Goal: Transaction & Acquisition: Download file/media

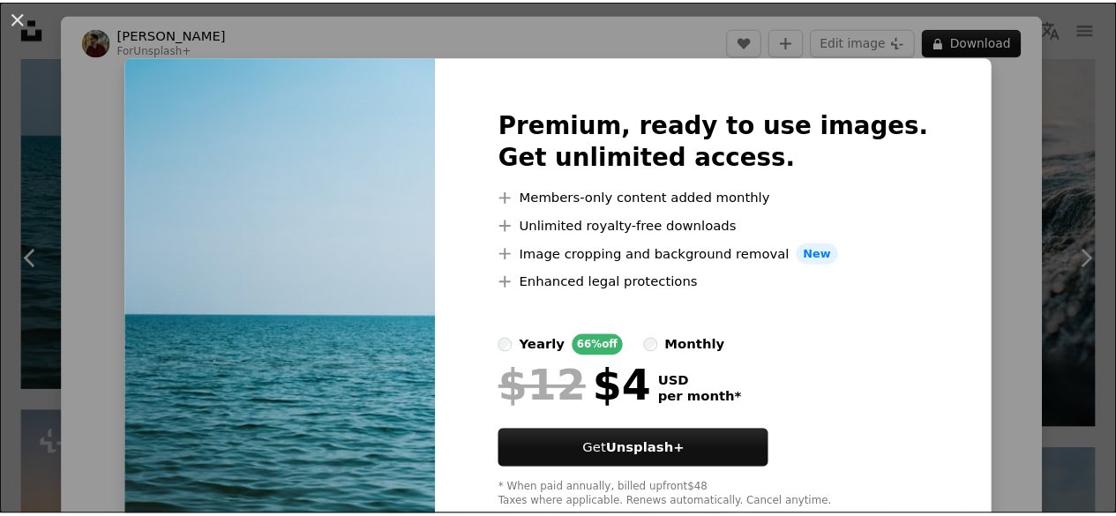
scroll to position [49, 0]
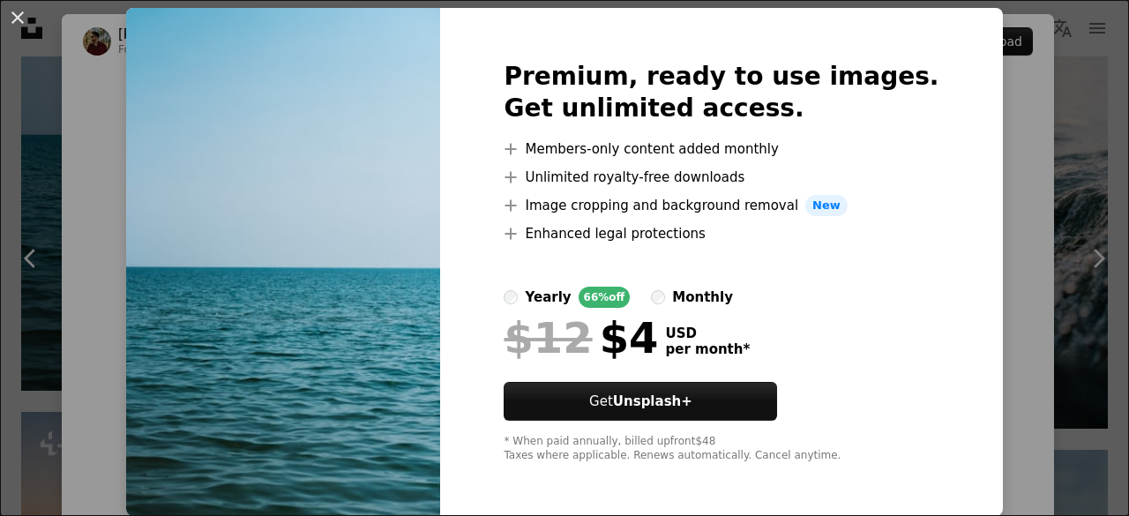
drag, startPoint x: 1082, startPoint y: 81, endPoint x: 0, endPoint y: 86, distance: 1081.6
click at [1080, 81] on div "An X shape Premium, ready to use images. Get unlimited access. A plus sign Memb…" at bounding box center [564, 258] width 1129 height 516
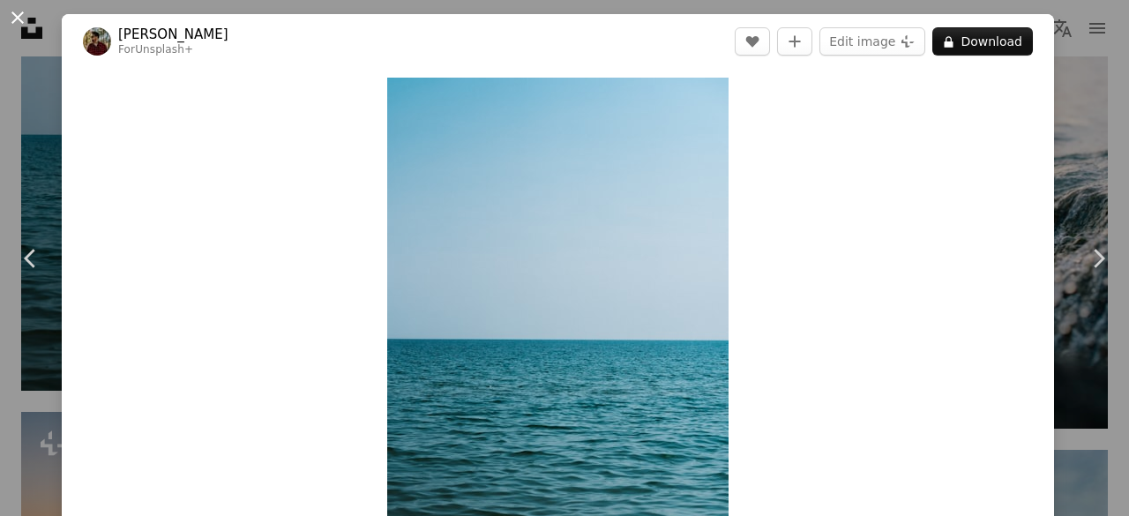
click at [17, 13] on button "An X shape" at bounding box center [17, 17] width 21 height 21
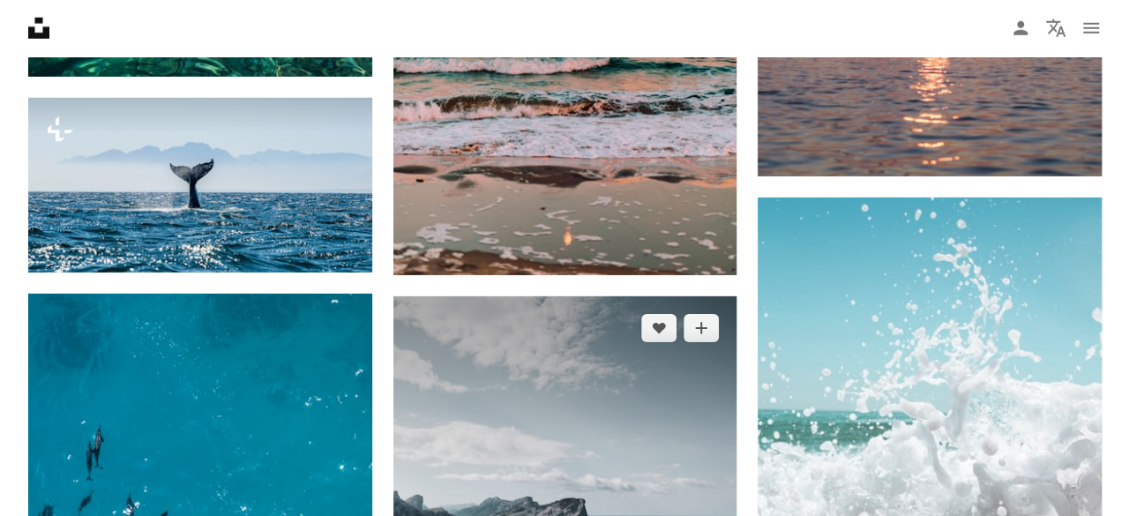
scroll to position [9320, 0]
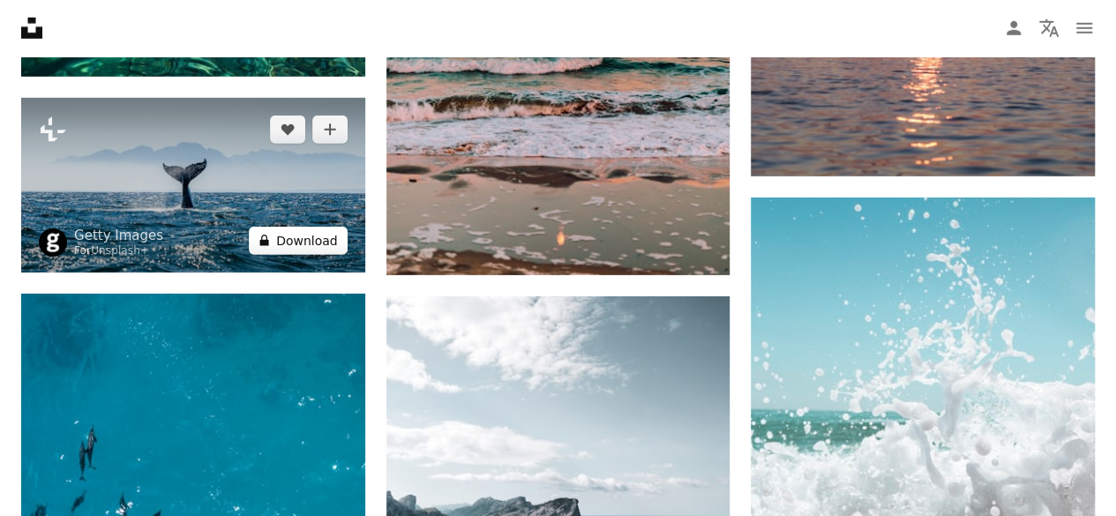
click at [321, 239] on button "A lock Download" at bounding box center [298, 241] width 99 height 28
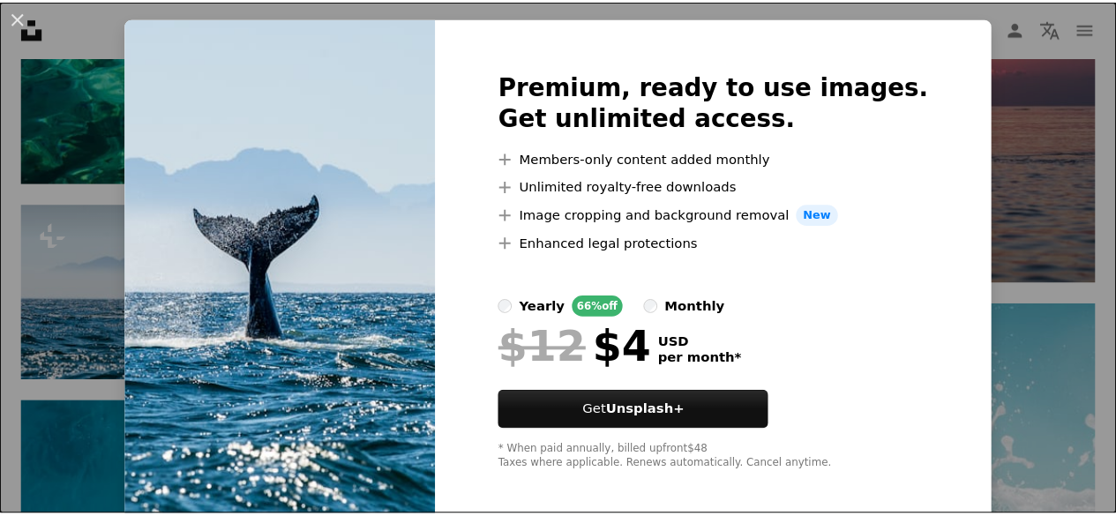
scroll to position [49, 0]
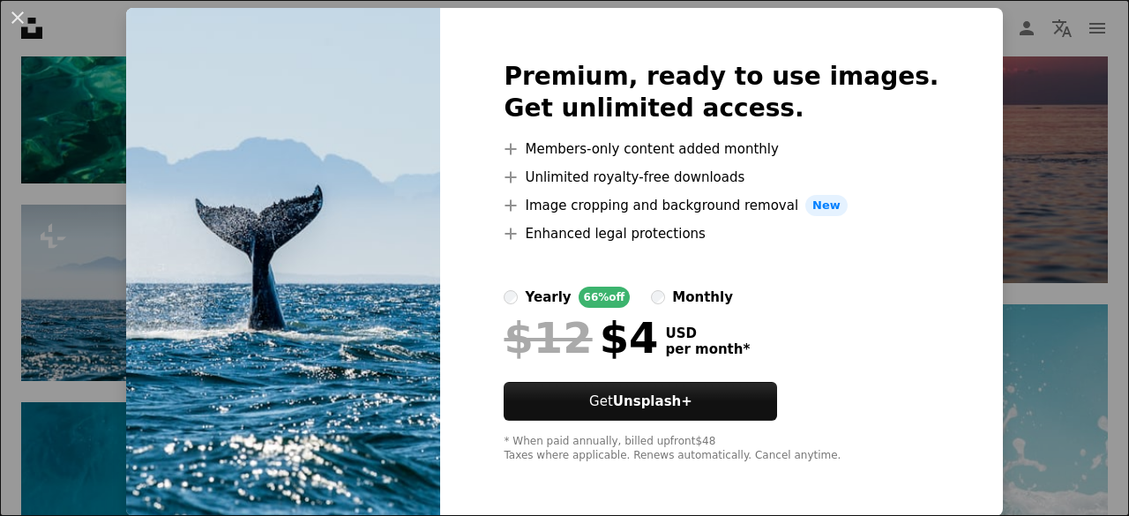
click at [1009, 170] on div "An X shape Premium, ready to use images. Get unlimited access. A plus sign Memb…" at bounding box center [564, 258] width 1129 height 516
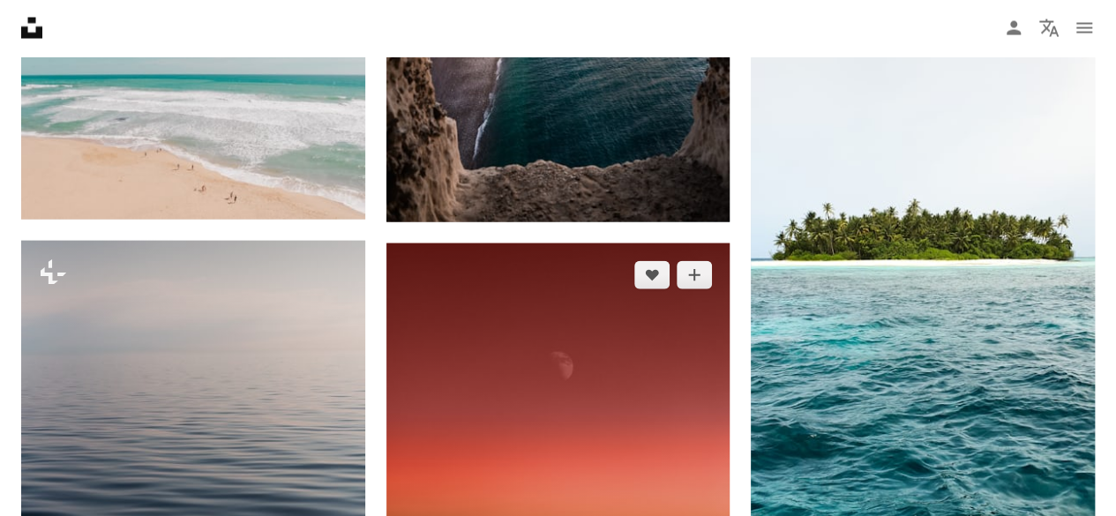
scroll to position [12055, 0]
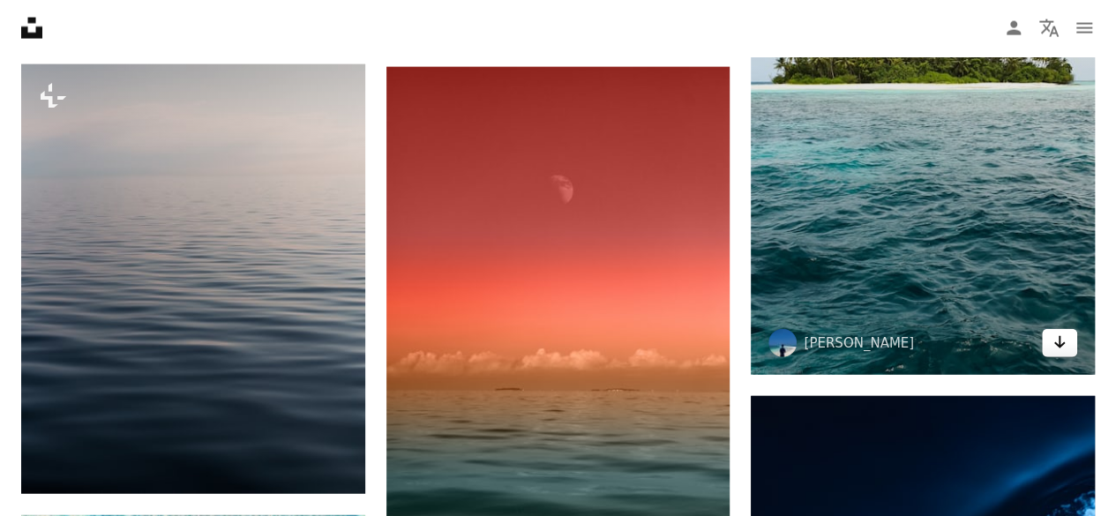
click at [1059, 347] on icon "Arrow pointing down" at bounding box center [1060, 342] width 14 height 21
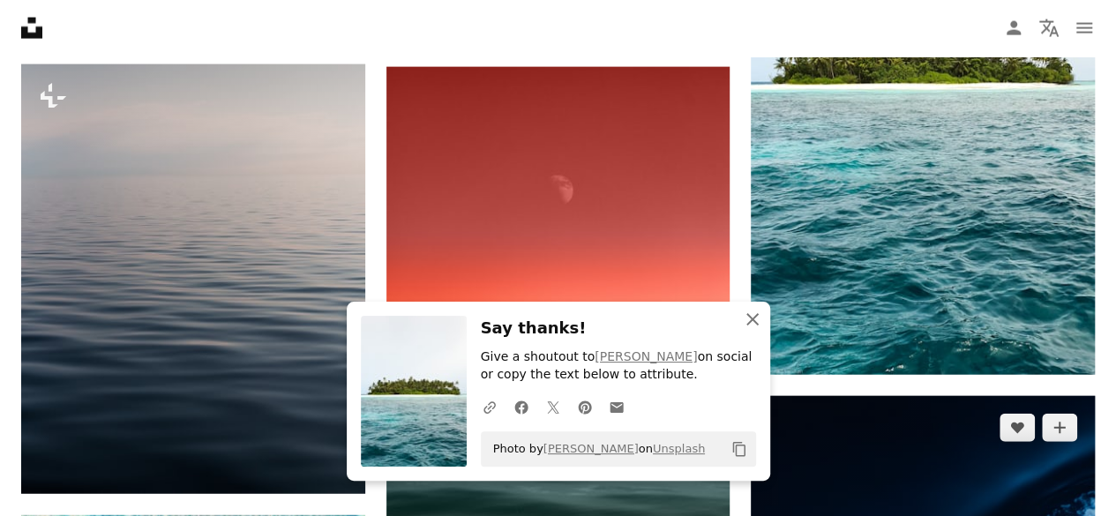
click at [742, 317] on icon "An X shape" at bounding box center [752, 319] width 21 height 21
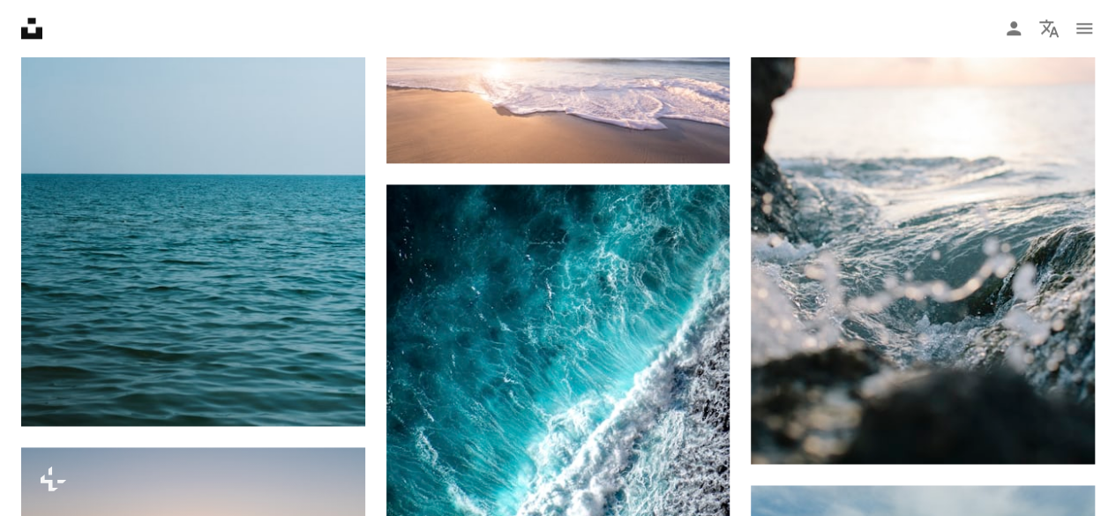
scroll to position [4379, 0]
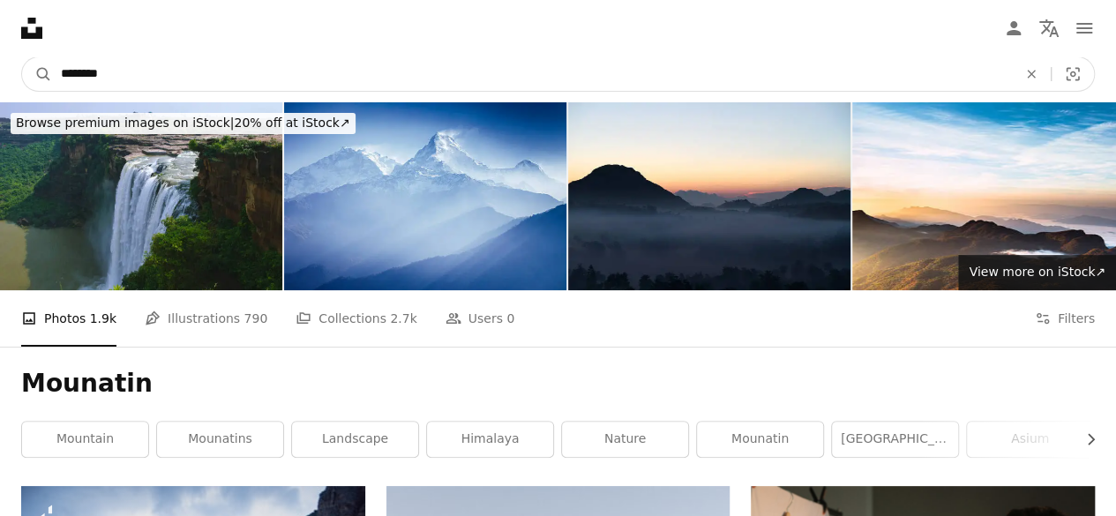
click at [198, 79] on input "********" at bounding box center [532, 74] width 960 height 34
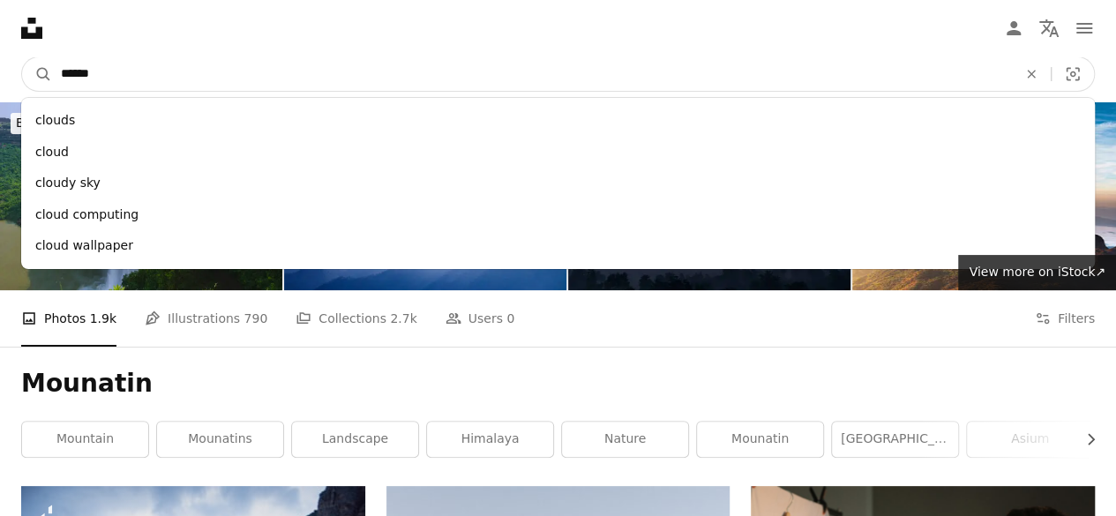
type input "*****"
click at [22, 57] on button "A magnifying glass" at bounding box center [37, 74] width 30 height 34
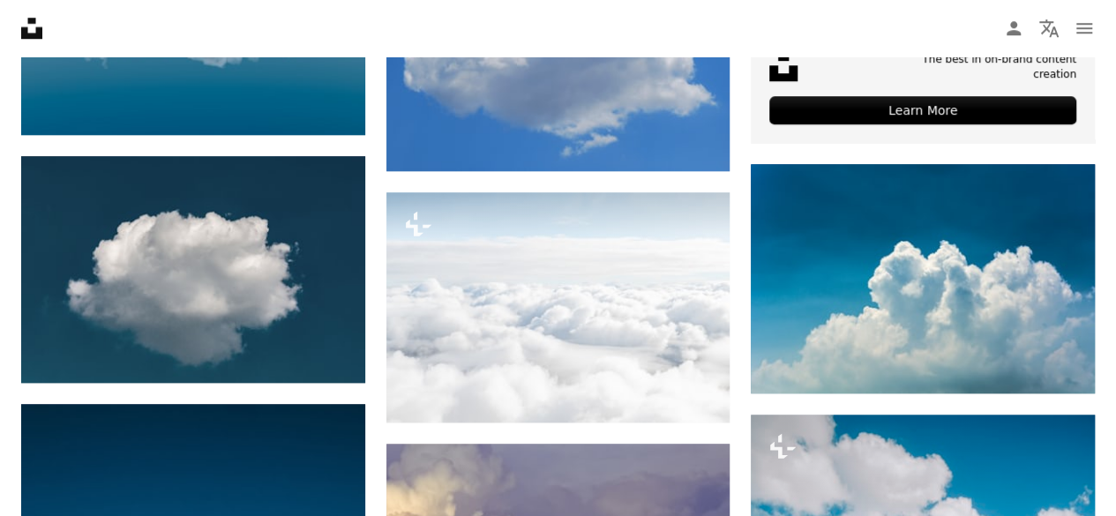
scroll to position [618, 0]
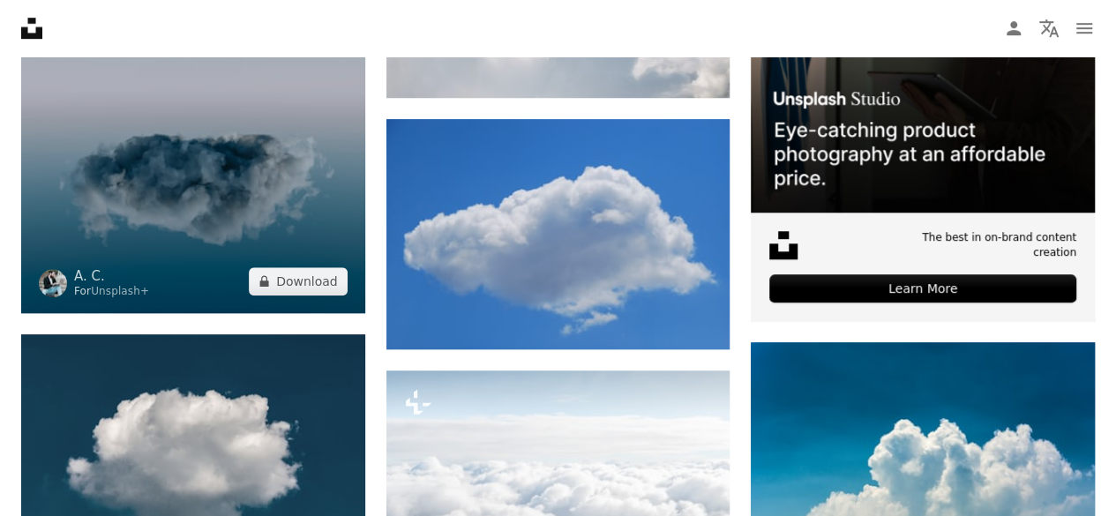
click at [195, 228] on img at bounding box center [193, 91] width 344 height 445
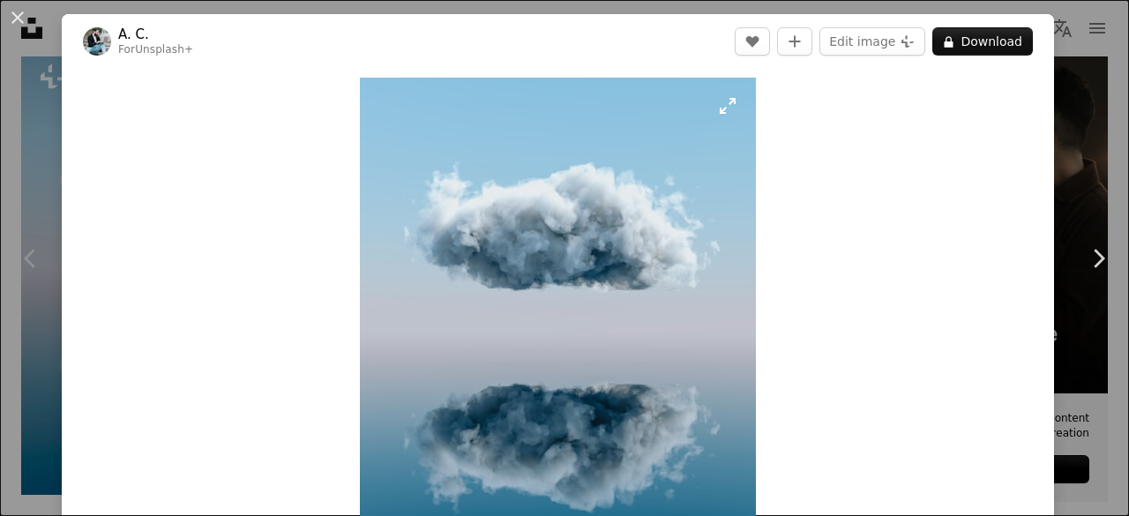
scroll to position [176, 0]
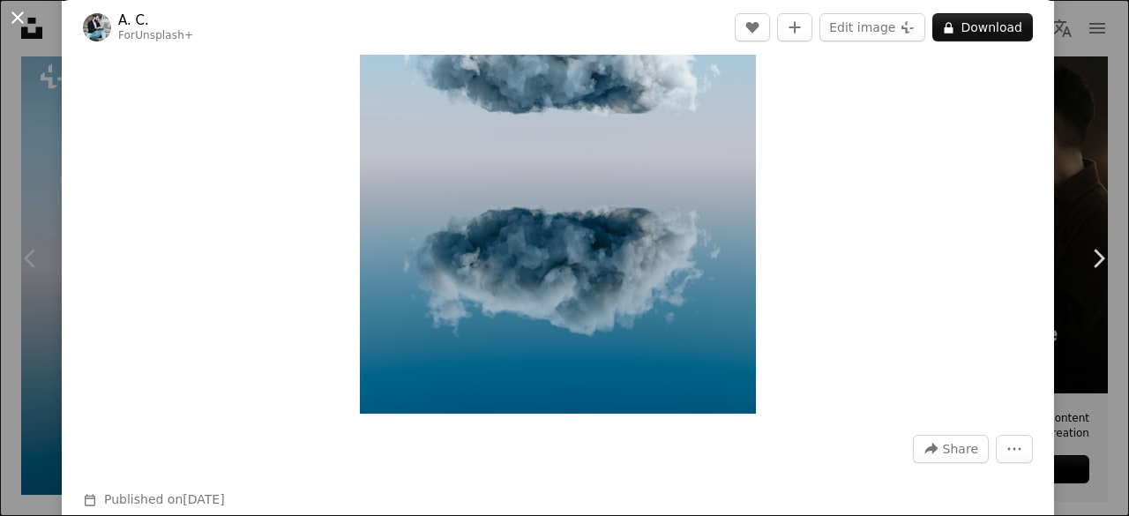
click at [25, 12] on button "An X shape" at bounding box center [17, 17] width 21 height 21
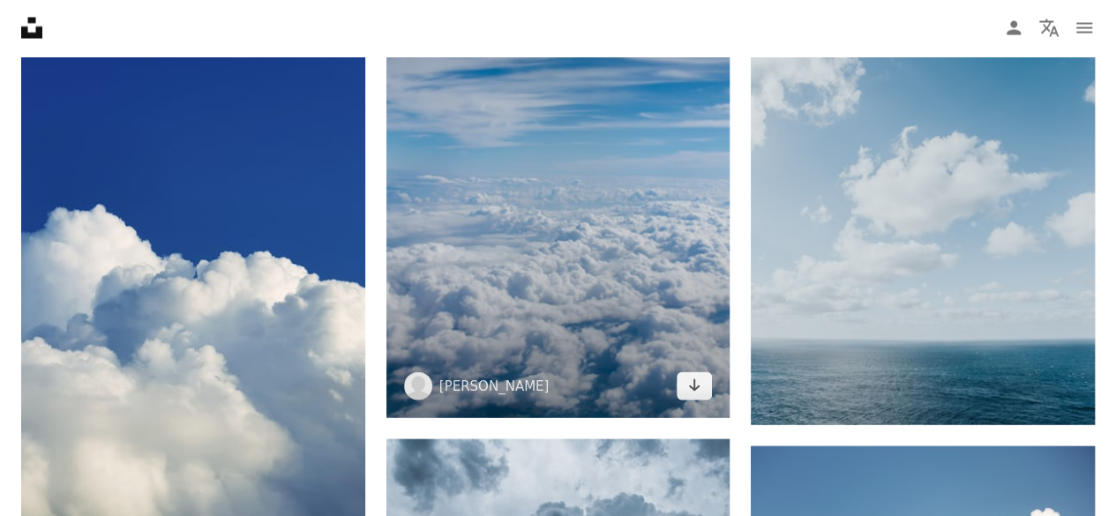
scroll to position [1941, 0]
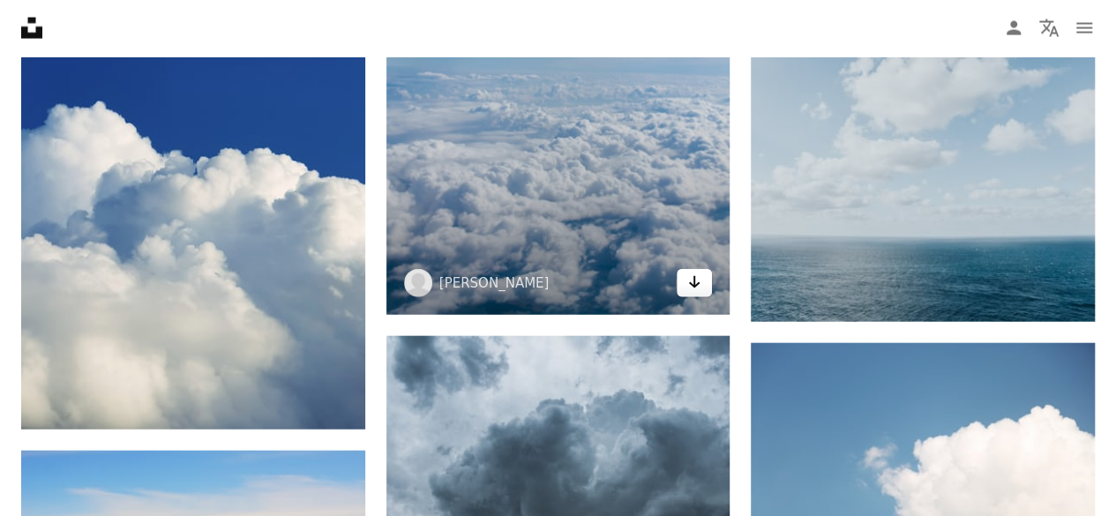
click at [688, 283] on icon "Arrow pointing down" at bounding box center [694, 282] width 14 height 21
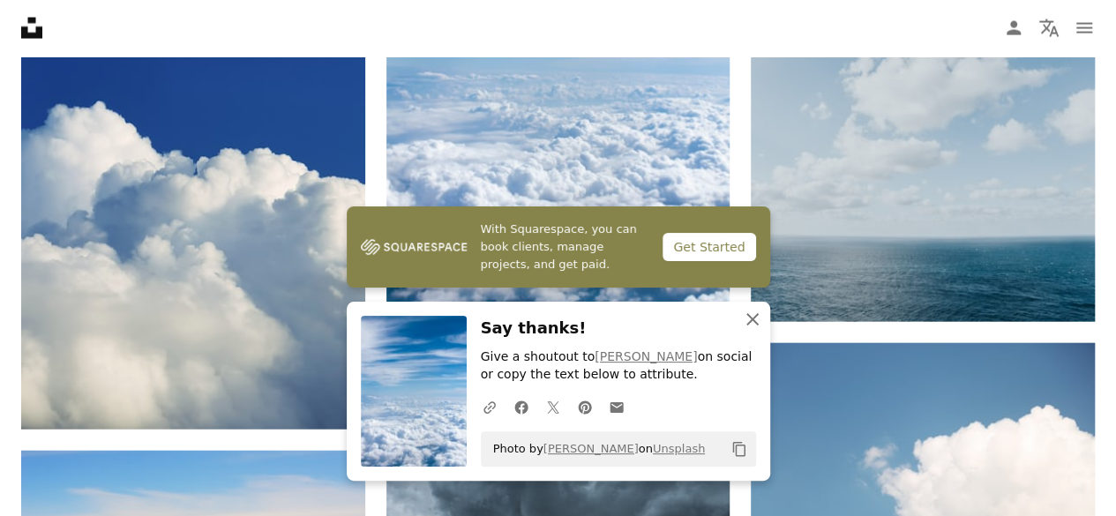
drag, startPoint x: 754, startPoint y: 313, endPoint x: 766, endPoint y: 301, distance: 16.9
click at [755, 313] on icon "An X shape" at bounding box center [752, 319] width 21 height 21
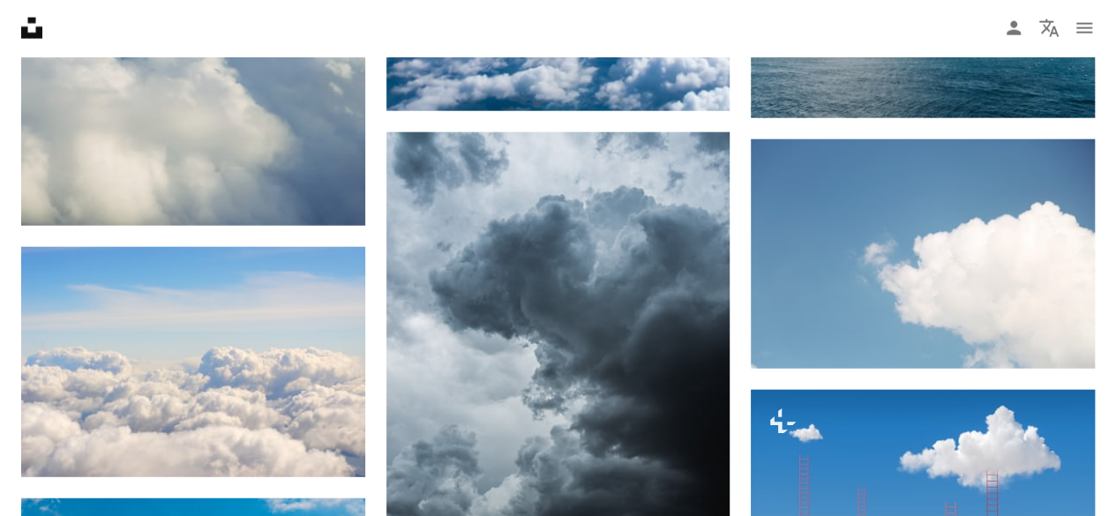
scroll to position [2294, 0]
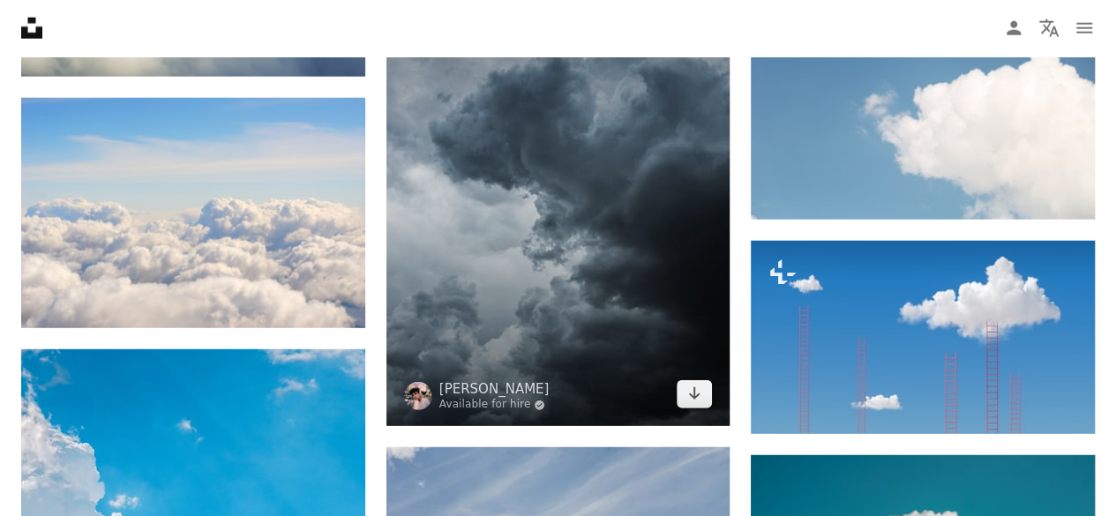
click at [508, 284] on img at bounding box center [558, 204] width 344 height 443
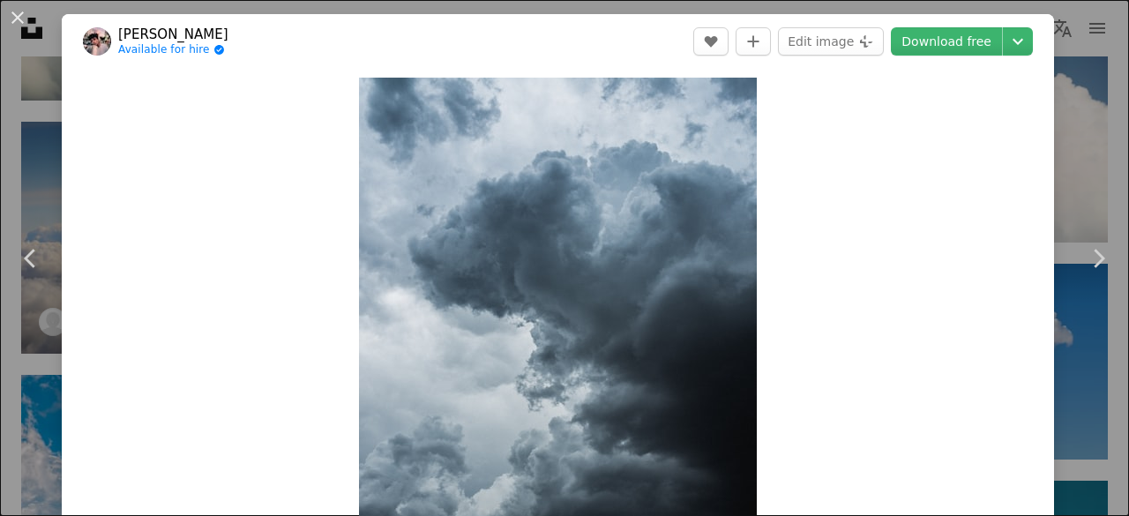
click at [9, 24] on button "An X shape" at bounding box center [17, 17] width 21 height 21
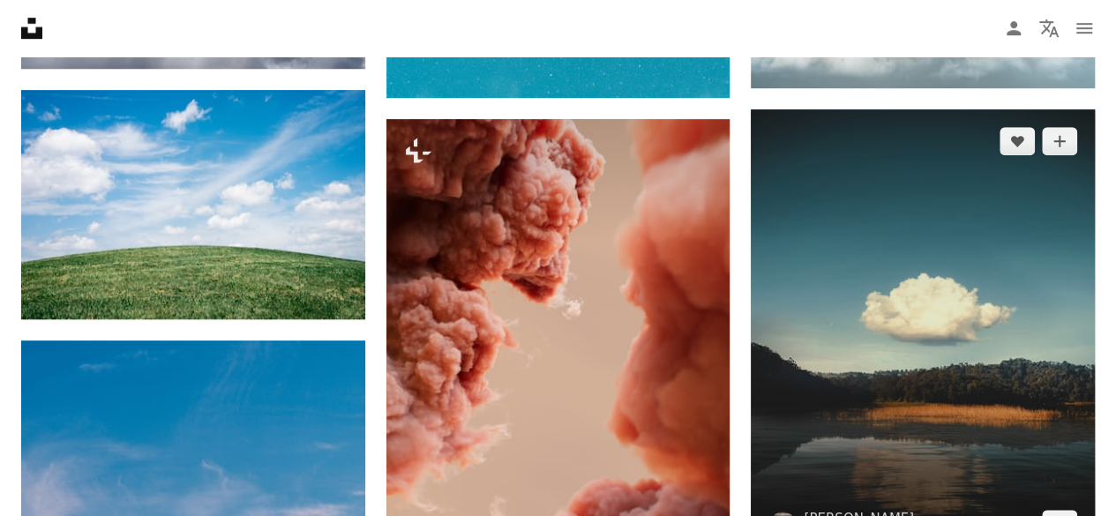
scroll to position [4146, 0]
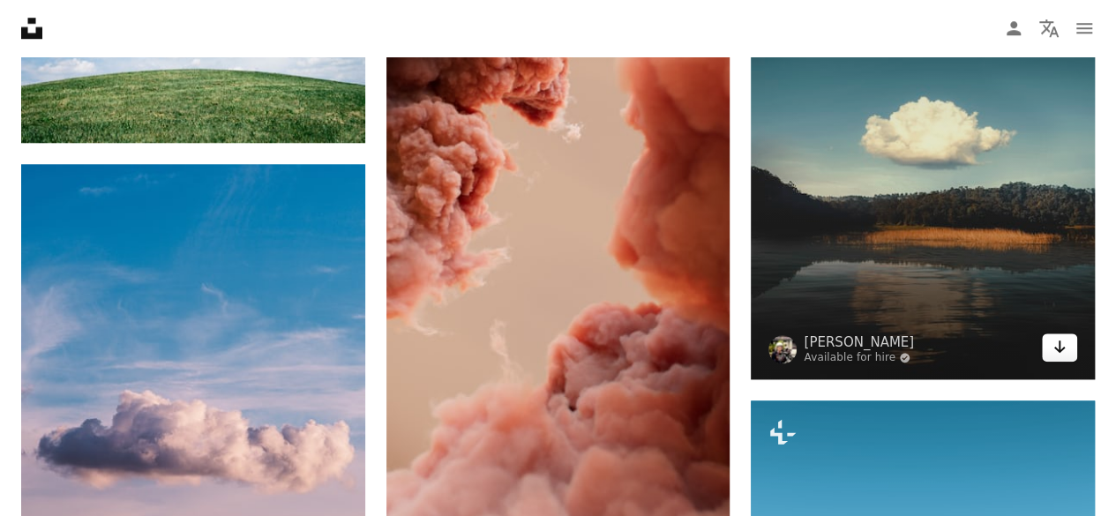
click at [1070, 355] on link "Arrow pointing down" at bounding box center [1059, 347] width 35 height 28
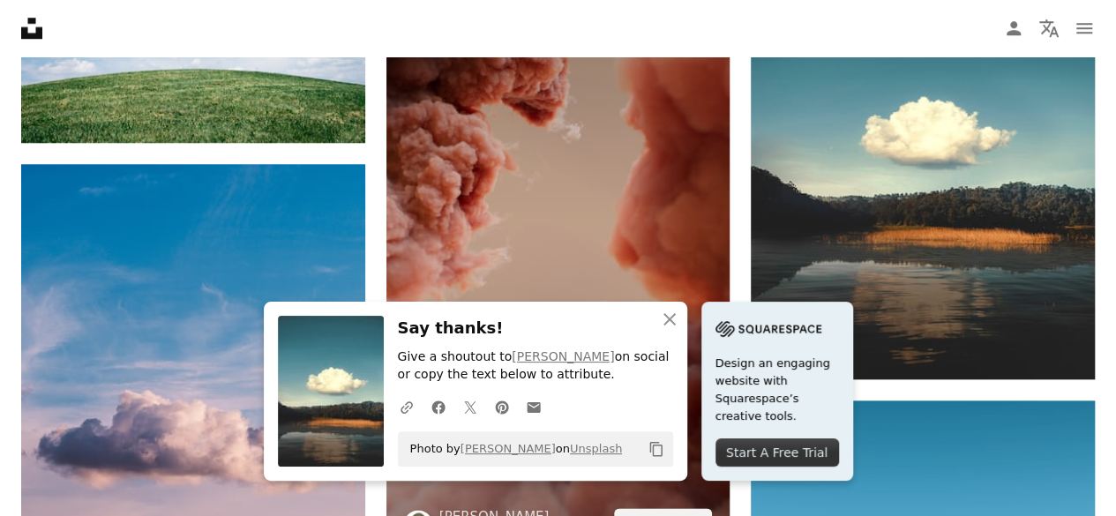
drag, startPoint x: 655, startPoint y: 221, endPoint x: 633, endPoint y: 250, distance: 35.3
click at [655, 221] on img at bounding box center [558, 248] width 344 height 611
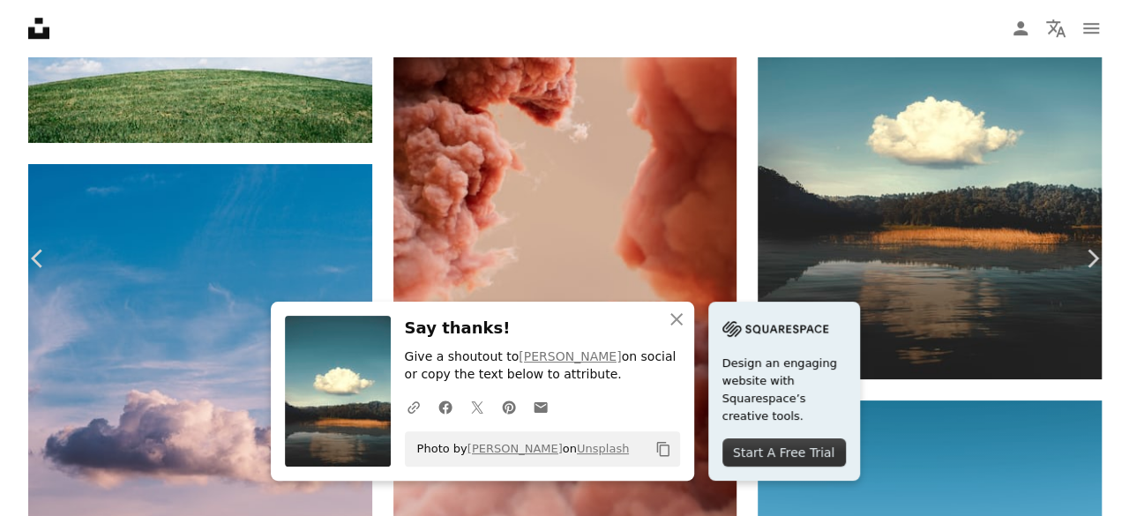
scroll to position [4182, 0]
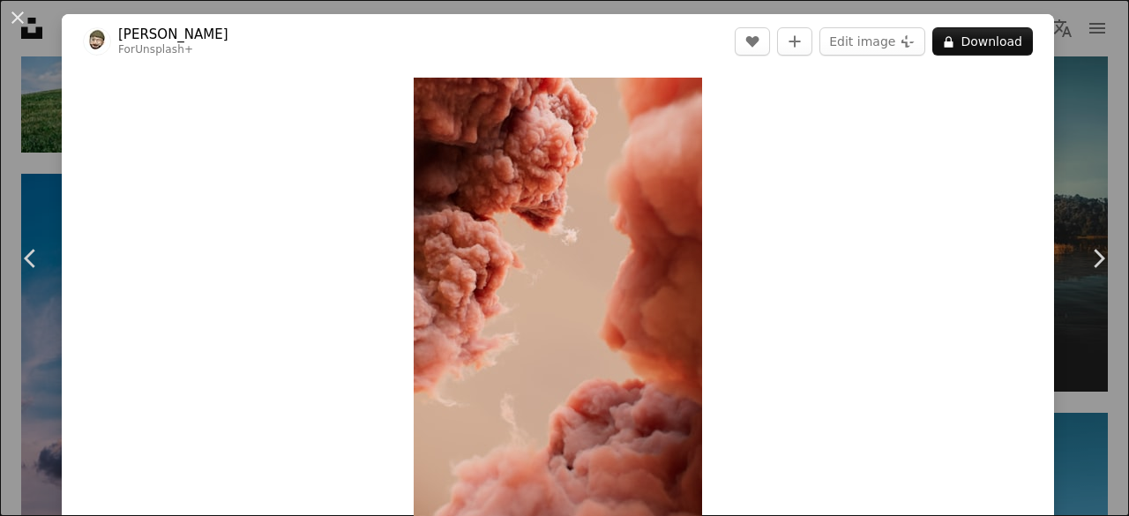
click at [14, 14] on button "An X shape" at bounding box center [17, 17] width 21 height 21
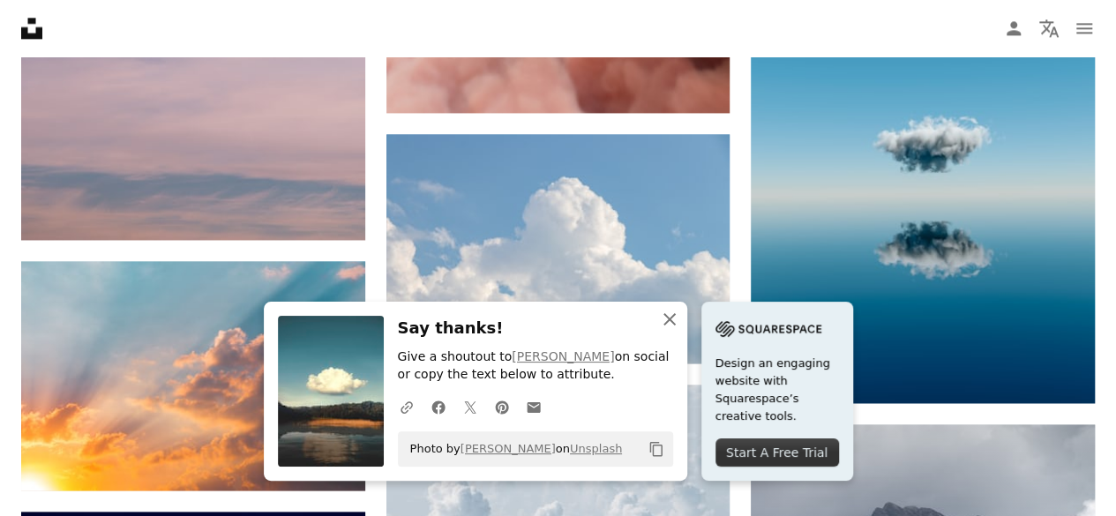
click at [678, 320] on icon "An X shape" at bounding box center [669, 319] width 21 height 21
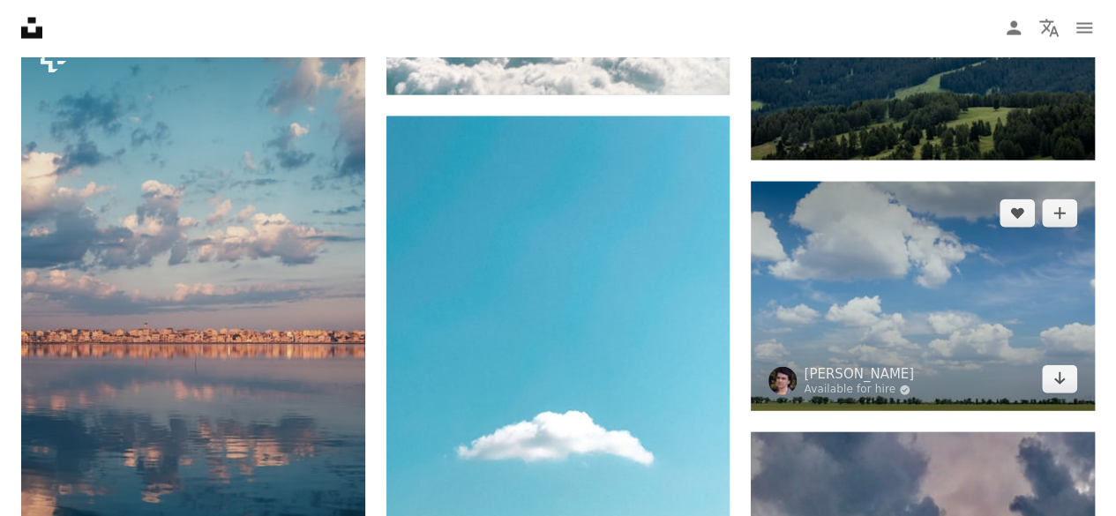
scroll to position [5293, 0]
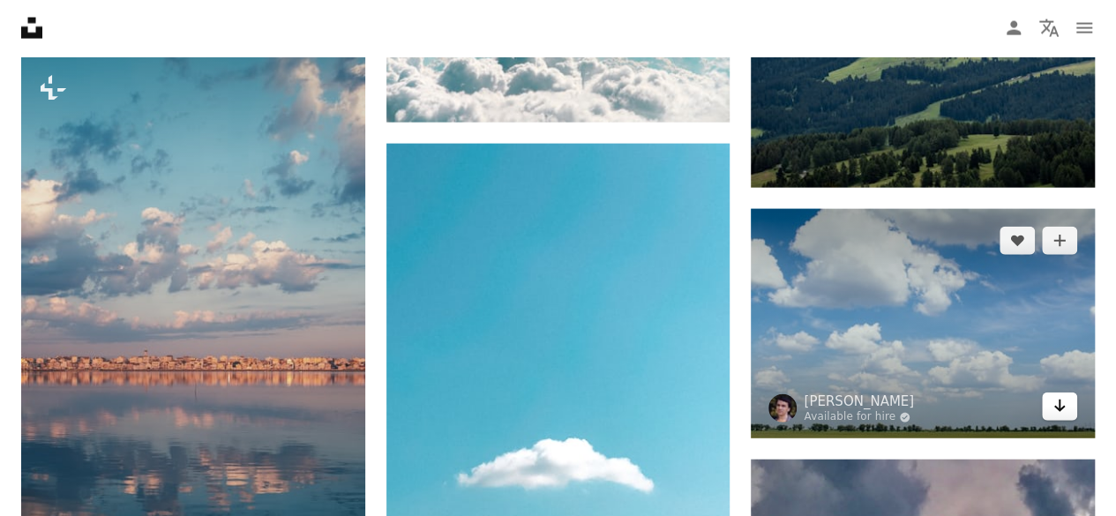
drag, startPoint x: 921, startPoint y: 270, endPoint x: 1056, endPoint y: 393, distance: 182.4
click at [1055, 391] on div "A heart A plus sign [PERSON_NAME] Available for hire A checkmark inside of a ci…" at bounding box center [923, 323] width 344 height 229
click at [1056, 400] on icon "Arrow pointing down" at bounding box center [1060, 405] width 14 height 21
